Goal: Task Accomplishment & Management: Use online tool/utility

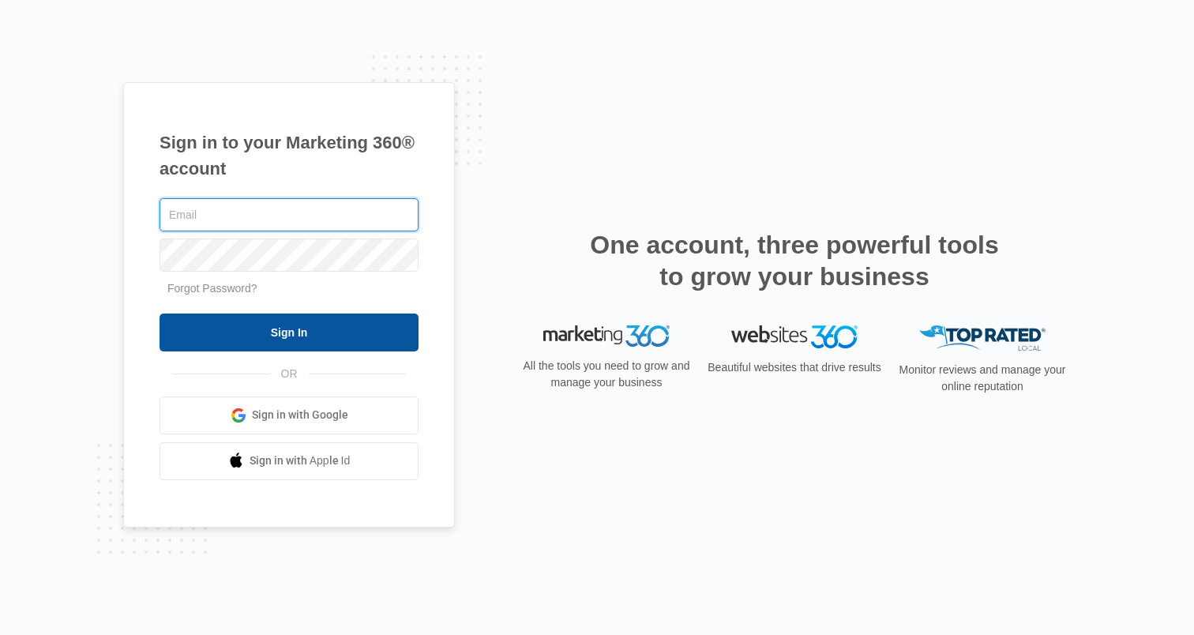
type input "[PERSON_NAME][EMAIL_ADDRESS][PERSON_NAME][DOMAIN_NAME]"
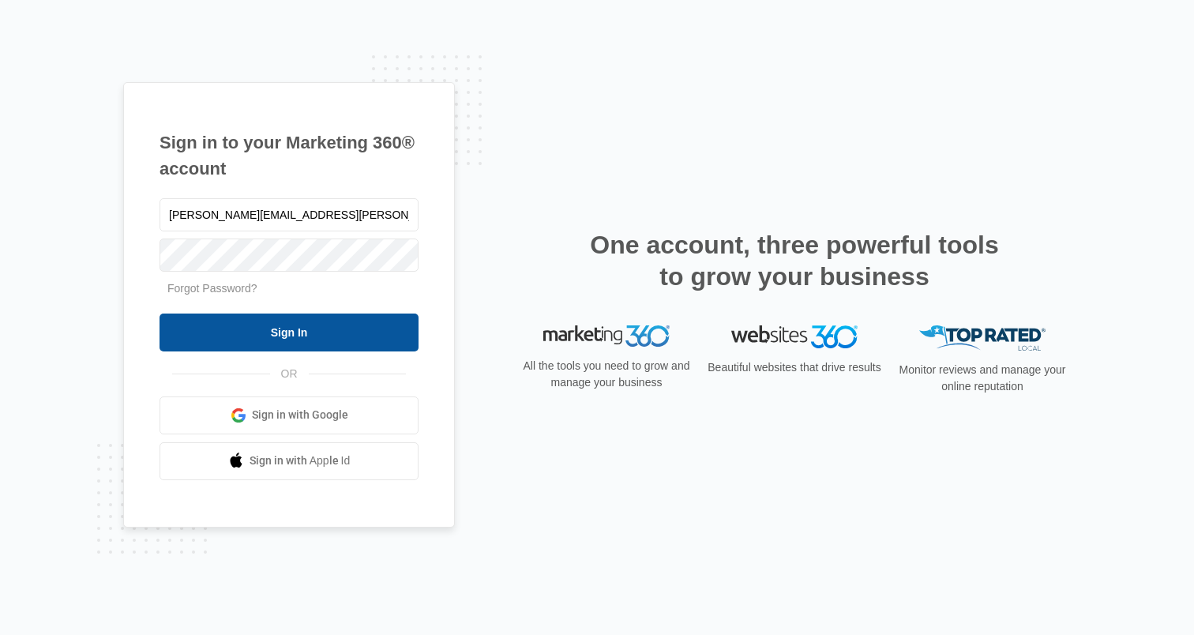
click at [348, 337] on input "Sign In" at bounding box center [289, 333] width 259 height 38
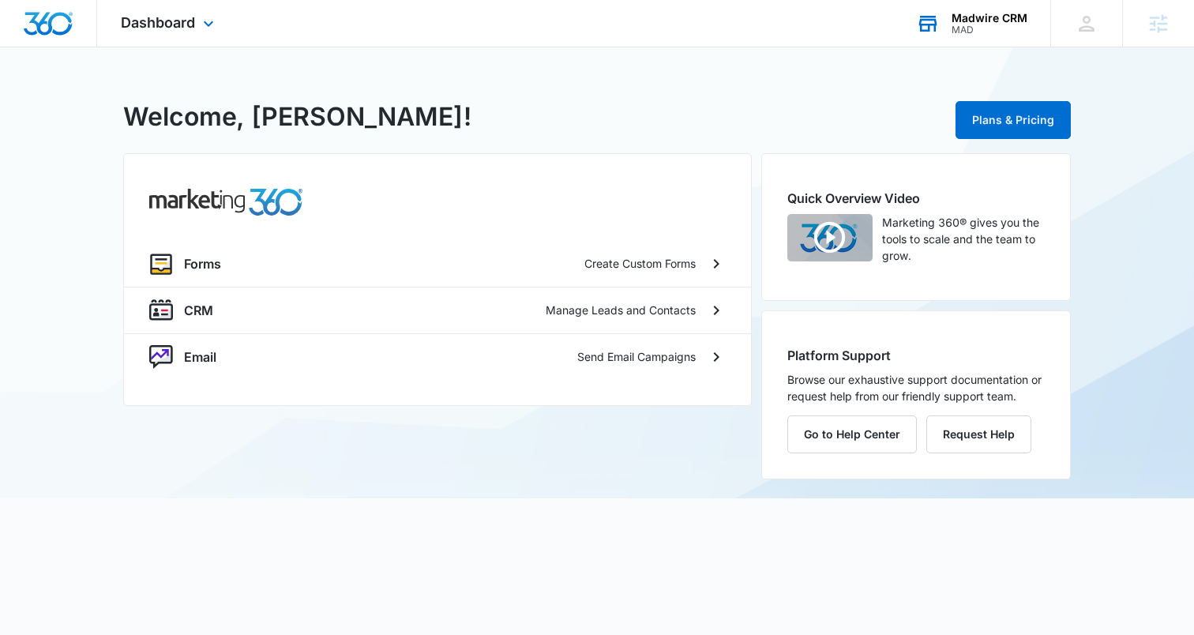
click at [953, 25] on div "MAD" at bounding box center [990, 29] width 76 height 11
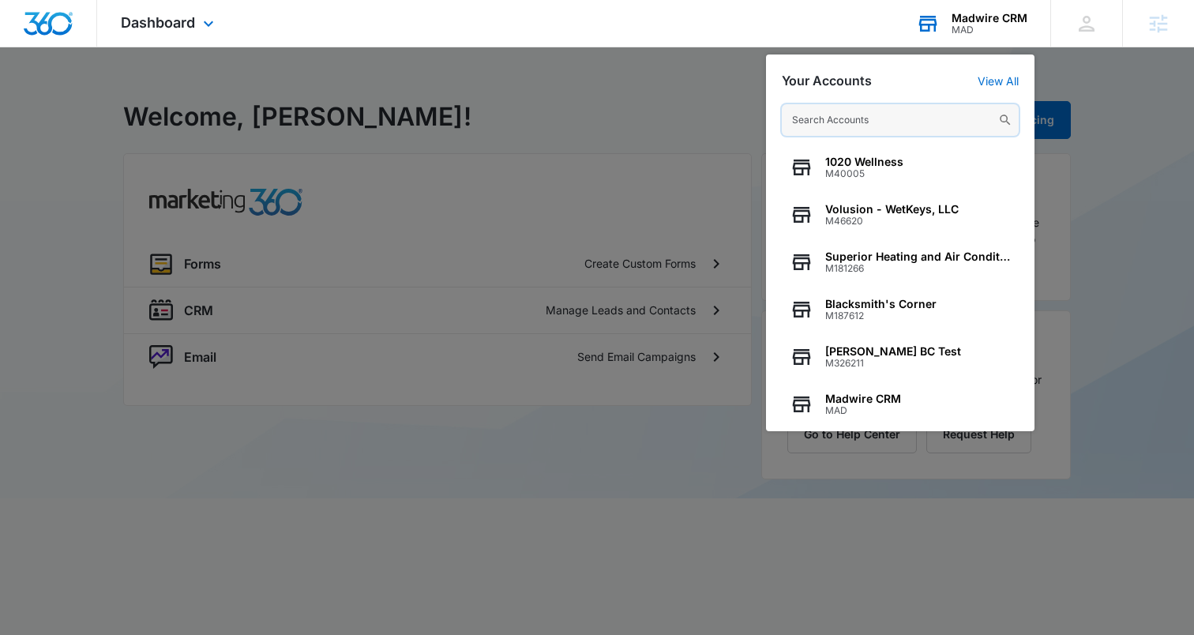
click at [851, 122] on input "text" at bounding box center [900, 120] width 237 height 32
paste input "M14100"
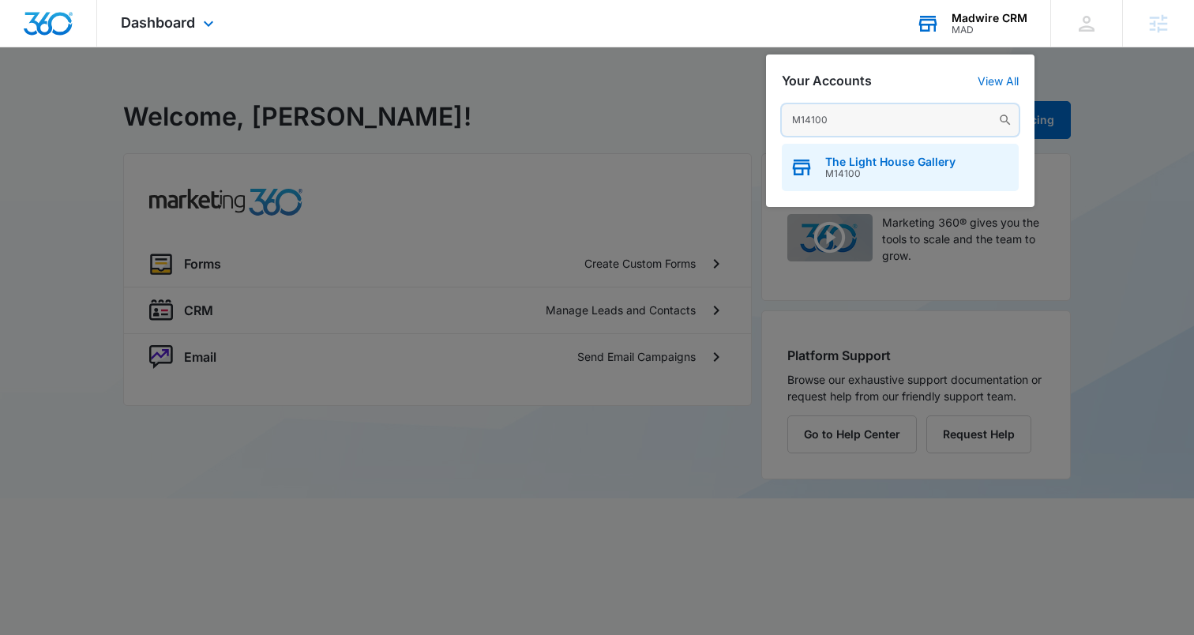
type input "M14100"
click at [858, 162] on span "The Light House Gallery" at bounding box center [890, 162] width 130 height 13
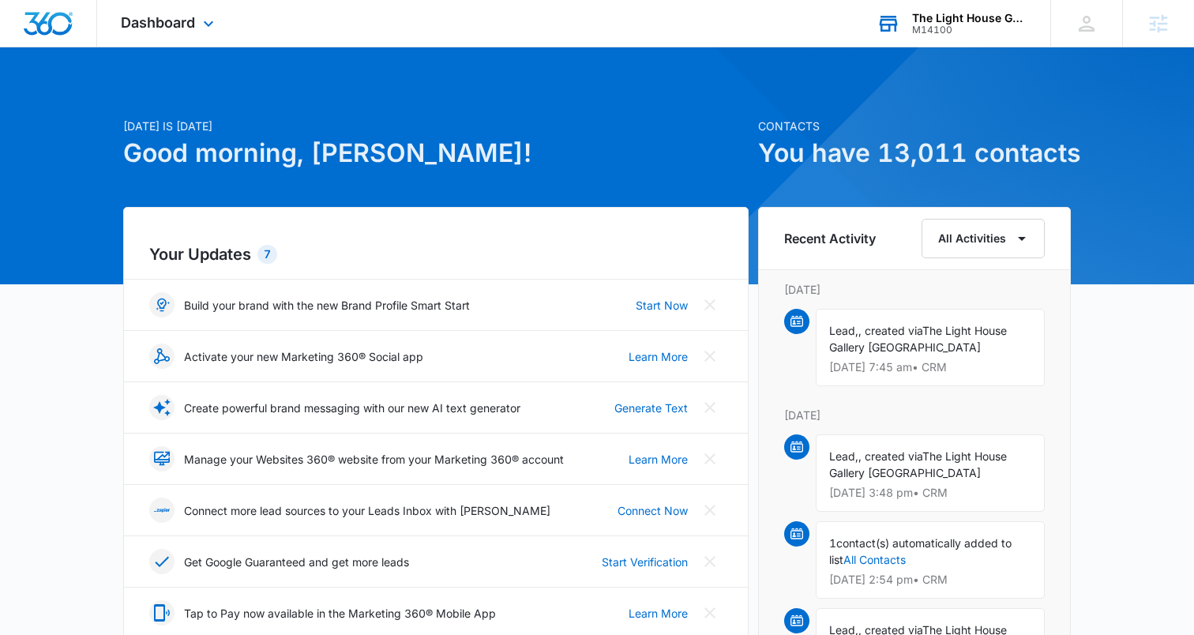
click at [160, 39] on div "Dashboard Apps Reputation Websites Forms CRM Email Social Shop Content Ads Inte…" at bounding box center [169, 23] width 145 height 47
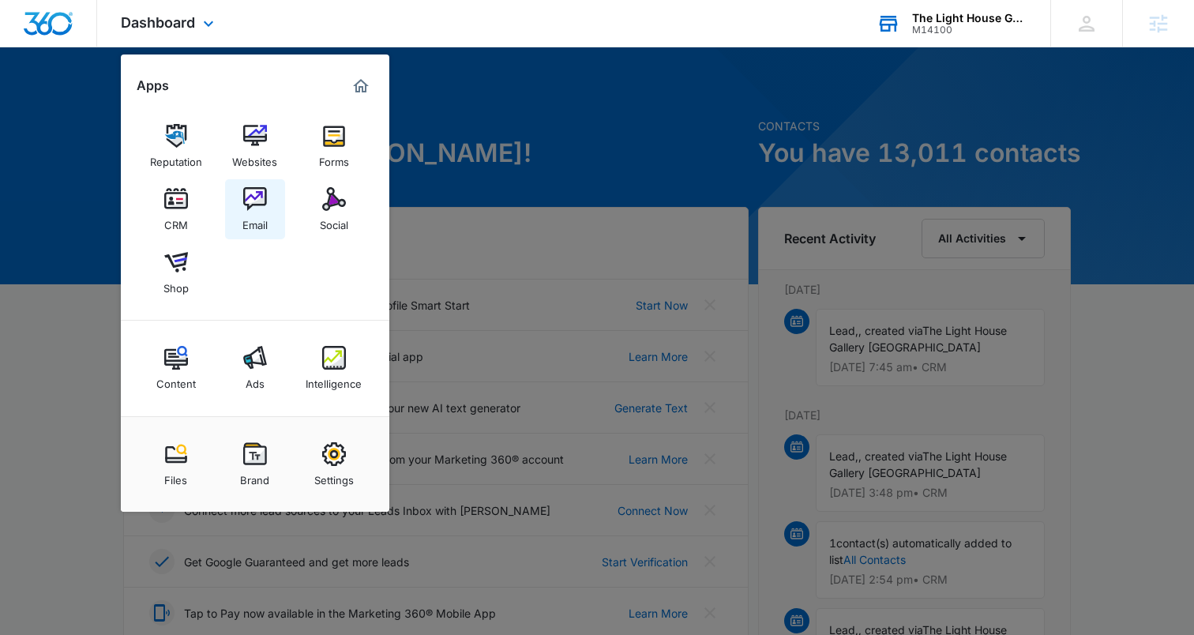
click at [251, 190] on img at bounding box center [255, 199] width 24 height 24
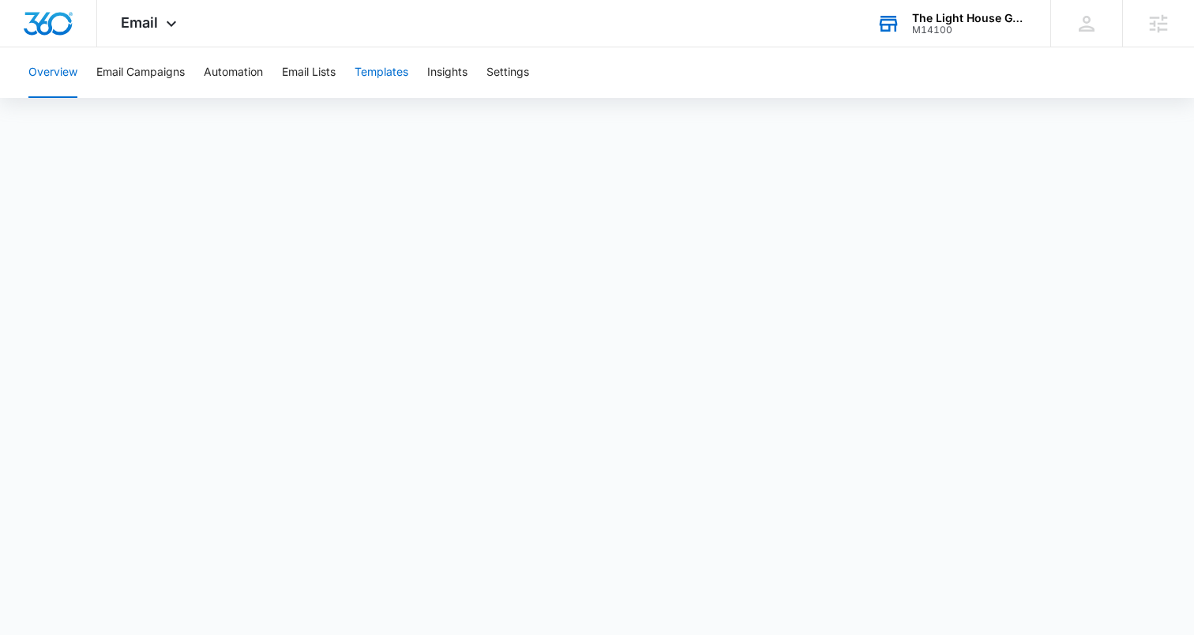
click at [395, 73] on button "Templates" at bounding box center [382, 72] width 54 height 51
